Goal: Task Accomplishment & Management: Use online tool/utility

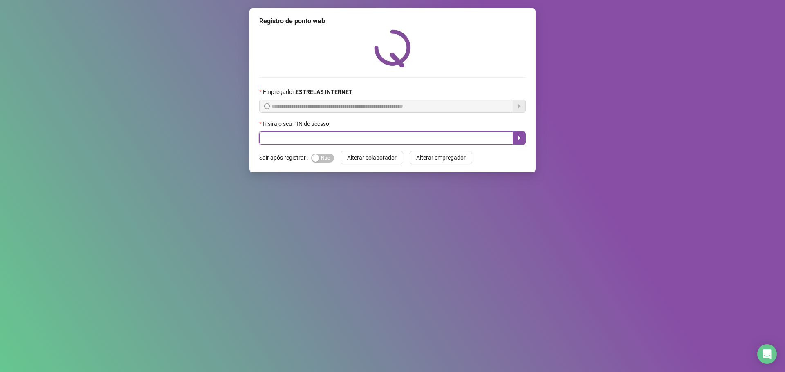
click at [320, 141] on input "text" at bounding box center [386, 138] width 254 height 13
type input "*****"
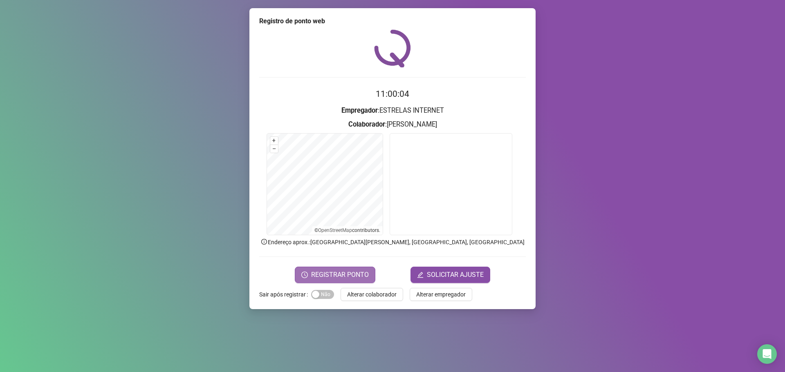
click at [345, 277] on span "REGISTRAR PONTO" at bounding box center [340, 275] width 58 height 10
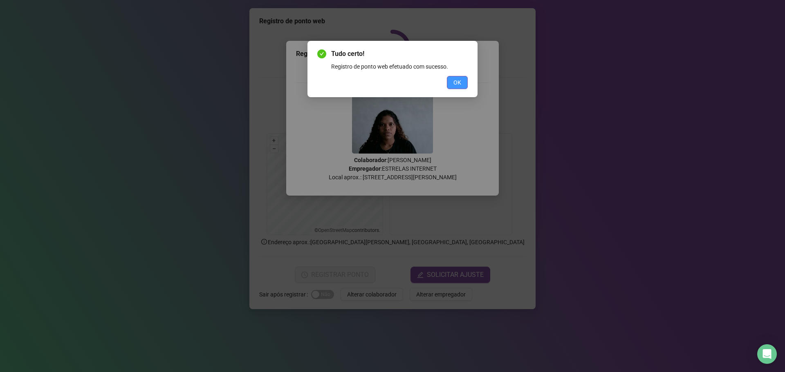
click at [456, 84] on span "OK" at bounding box center [457, 82] width 8 height 9
